Goal: Information Seeking & Learning: Learn about a topic

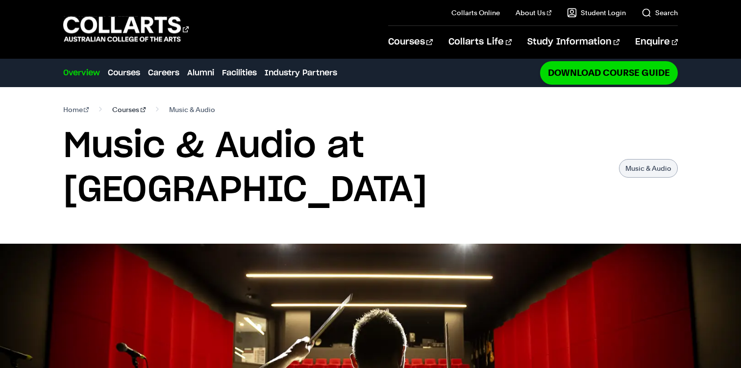
click at [127, 106] on link "Courses" at bounding box center [128, 110] width 33 height 14
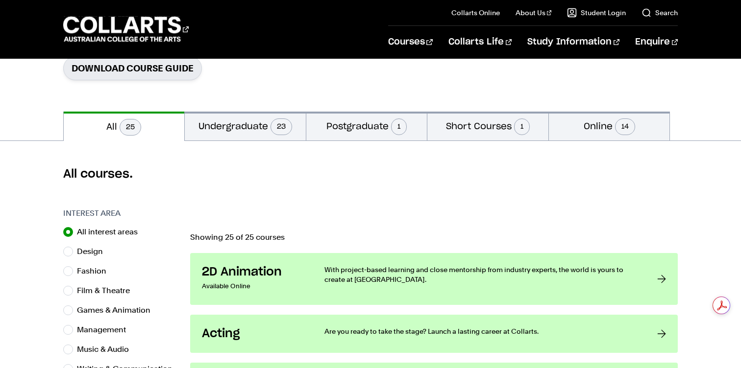
scroll to position [169, 0]
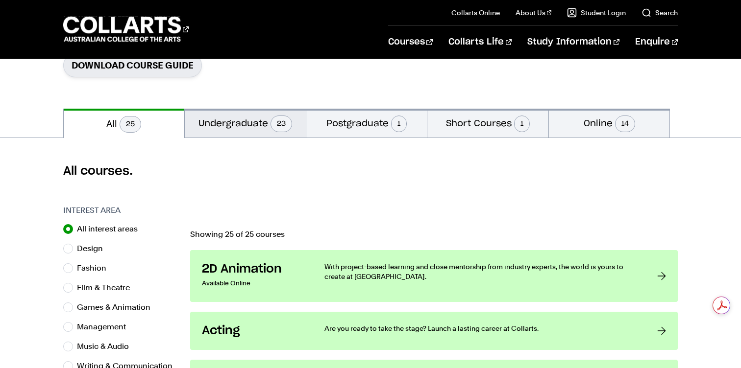
click at [215, 118] on button "Undergraduate 23" at bounding box center [245, 123] width 121 height 29
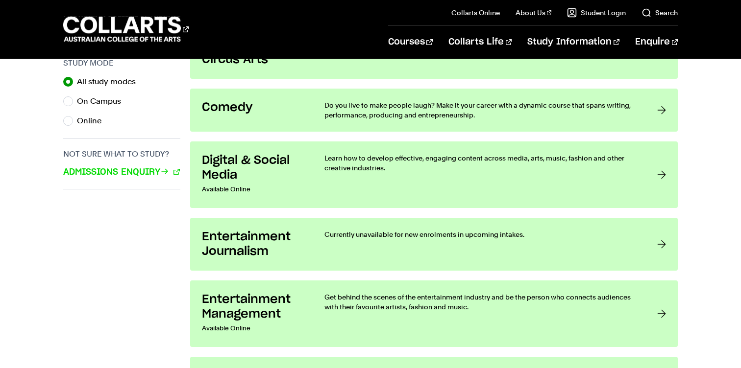
scroll to position [660, 0]
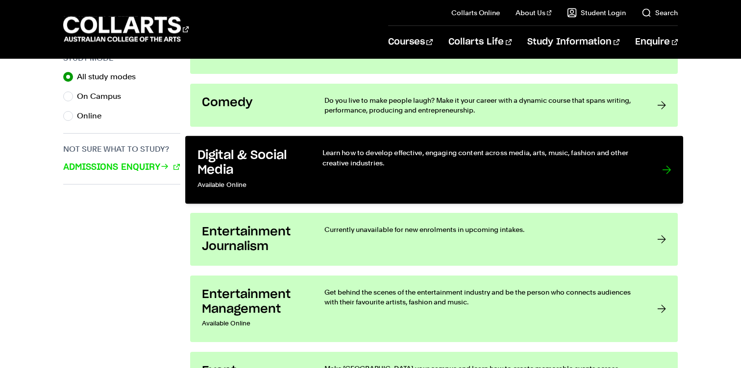
click at [331, 170] on div "Learn how to develop effective, engaging content across media, arts, music, fas…" at bounding box center [482, 170] width 320 height 44
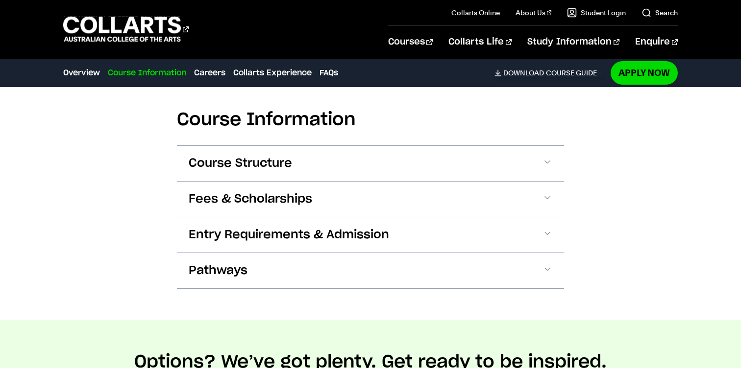
scroll to position [938, 0]
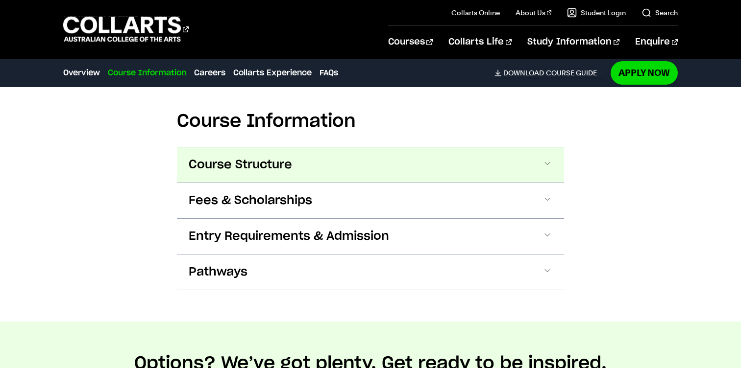
click at [541, 150] on button "Course Structure" at bounding box center [370, 164] width 387 height 35
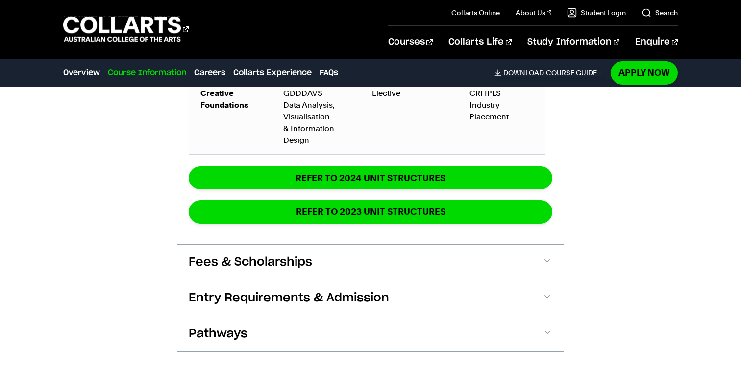
scroll to position [1652, 0]
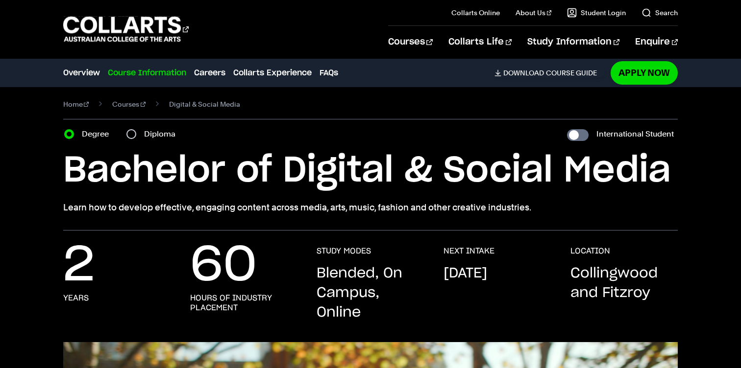
scroll to position [8, 0]
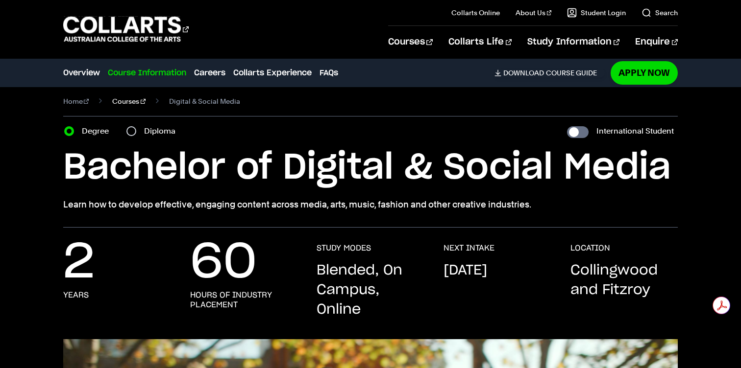
click at [125, 104] on link "Courses" at bounding box center [128, 102] width 33 height 14
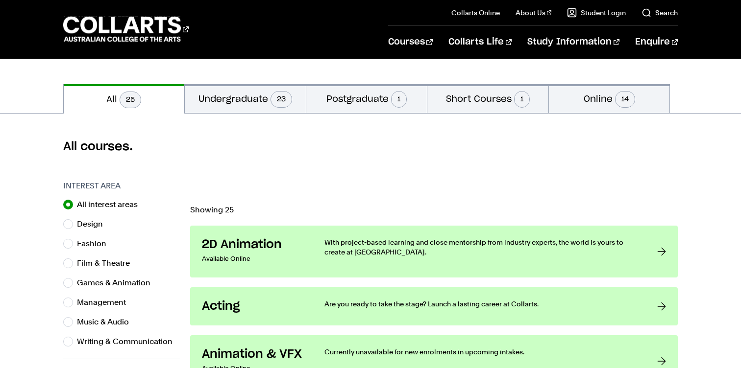
scroll to position [303, 0]
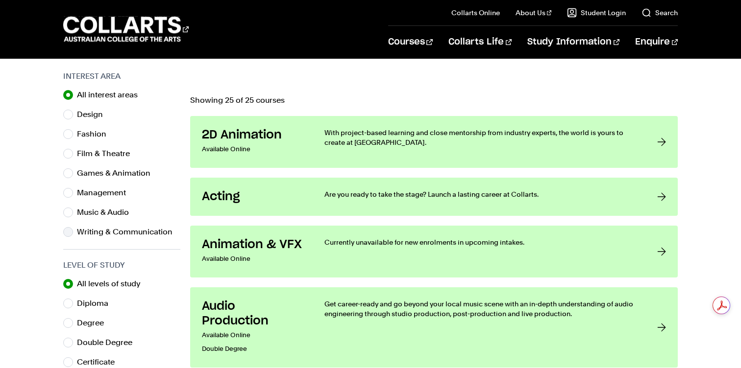
click at [90, 233] on label "Writing & Communication" at bounding box center [128, 232] width 103 height 14
click at [73, 233] on input "Writing & Communication" at bounding box center [68, 232] width 10 height 10
radio input "true"
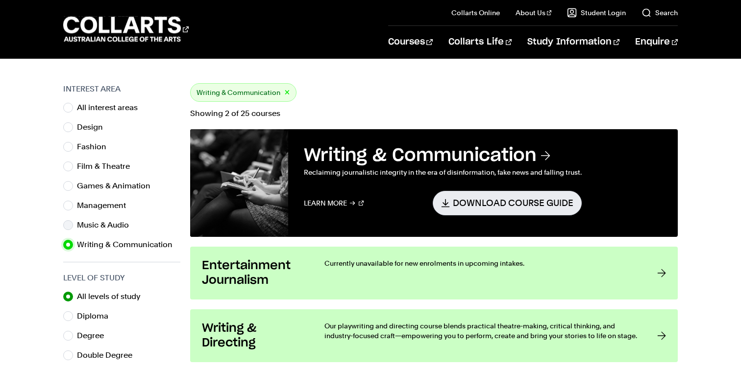
scroll to position [280, 0]
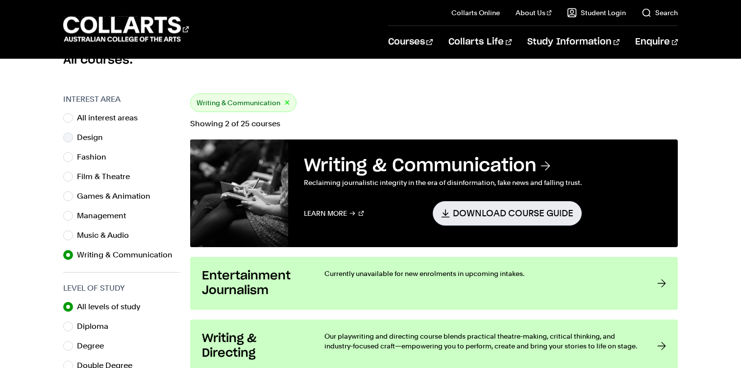
click at [75, 143] on div "Design" at bounding box center [121, 138] width 117 height 14
click at [79, 135] on label "Design" at bounding box center [94, 138] width 34 height 14
click at [73, 135] on input "Design" at bounding box center [68, 138] width 10 height 10
radio input "true"
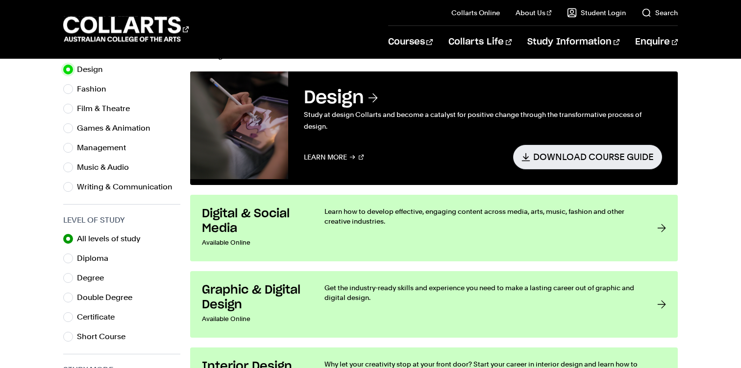
scroll to position [347, 0]
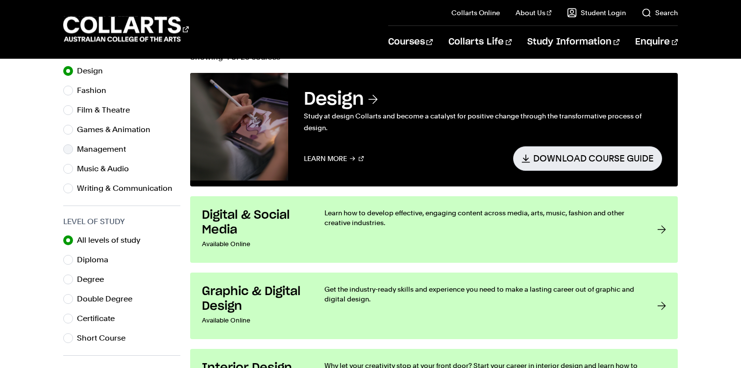
click at [105, 151] on label "Management" at bounding box center [105, 150] width 57 height 14
click at [73, 151] on input "Management" at bounding box center [68, 150] width 10 height 10
radio input "true"
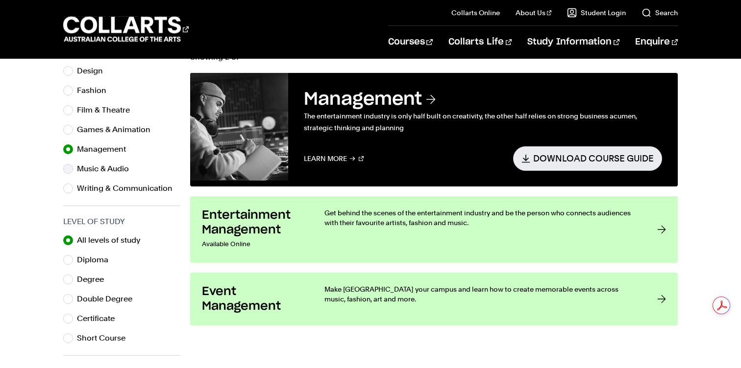
click at [104, 171] on label "Music & Audio" at bounding box center [107, 169] width 60 height 14
click at [73, 171] on input "Music & Audio" at bounding box center [68, 169] width 10 height 10
radio input "true"
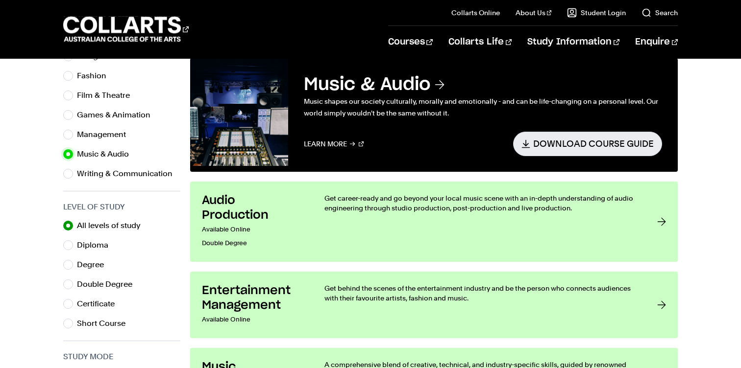
scroll to position [363, 0]
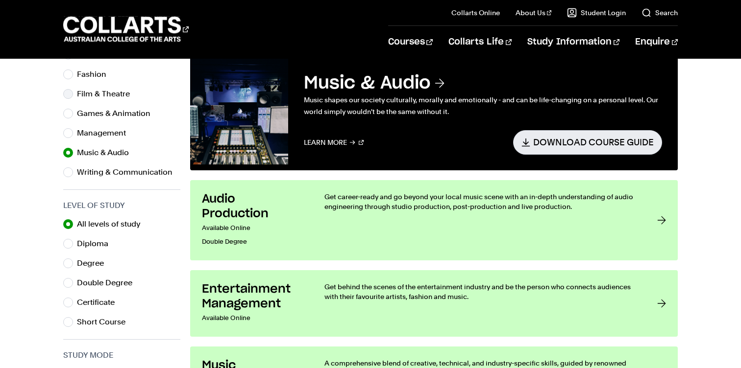
click at [108, 91] on label "Film & Theatre" at bounding box center [107, 94] width 61 height 14
click at [73, 91] on input "Film & Theatre" at bounding box center [68, 94] width 10 height 10
radio input "true"
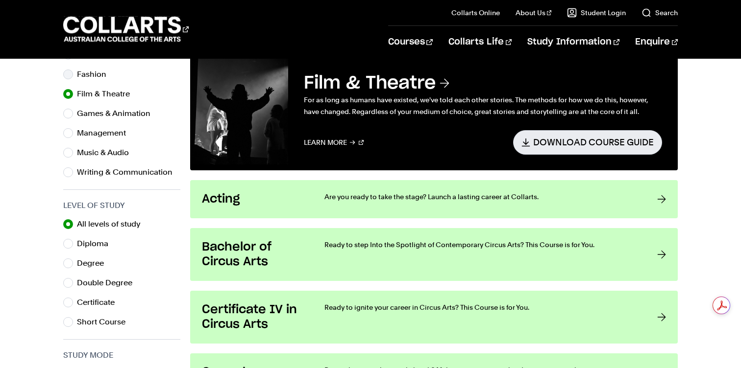
click at [92, 75] on label "Fashion" at bounding box center [95, 75] width 37 height 14
click at [73, 75] on input "Fashion" at bounding box center [68, 75] width 10 height 10
radio input "true"
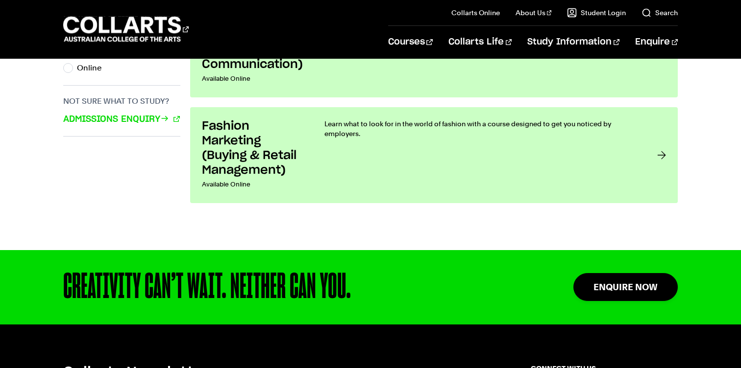
scroll to position [707, 0]
